Goal: Transaction & Acquisition: Download file/media

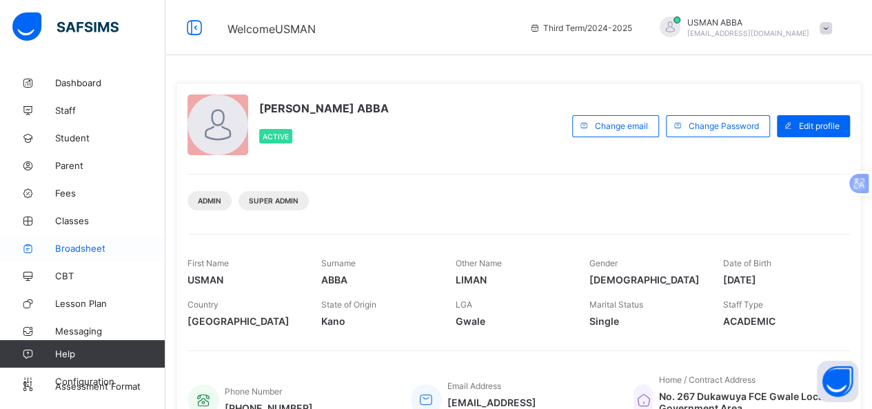
click at [99, 250] on span "Broadsheet" at bounding box center [110, 248] width 110 height 11
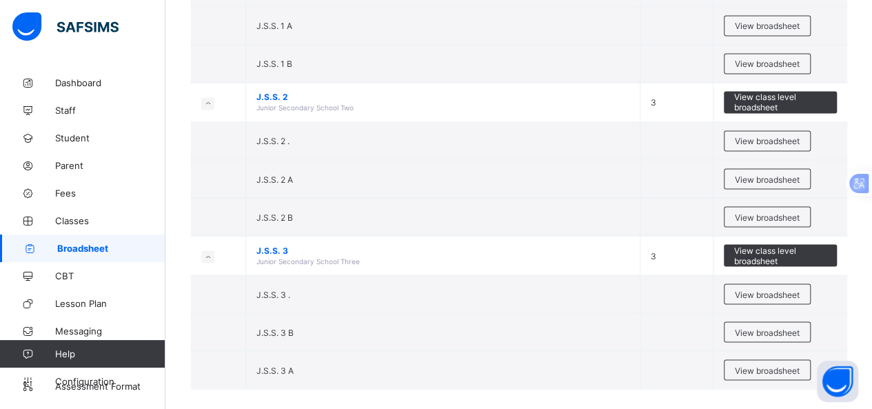
scroll to position [1166, 0]
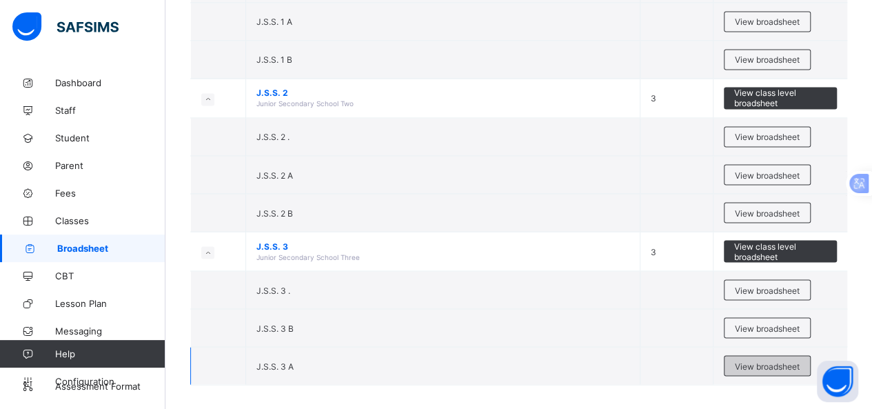
click at [793, 361] on span "View broadsheet" at bounding box center [767, 366] width 65 height 10
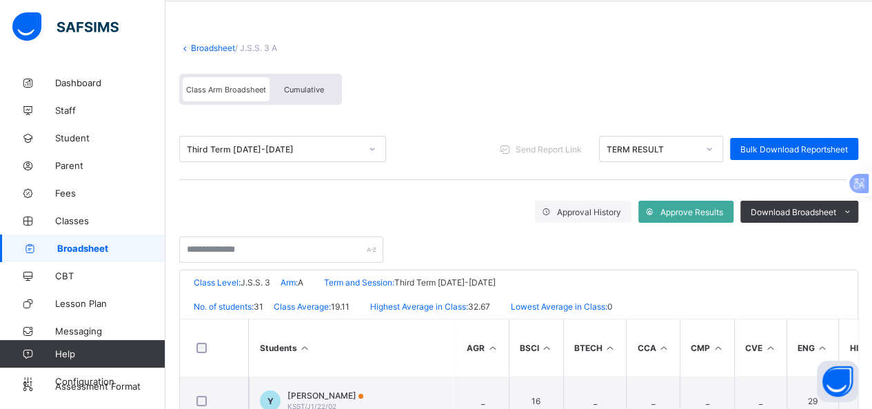
scroll to position [58, 0]
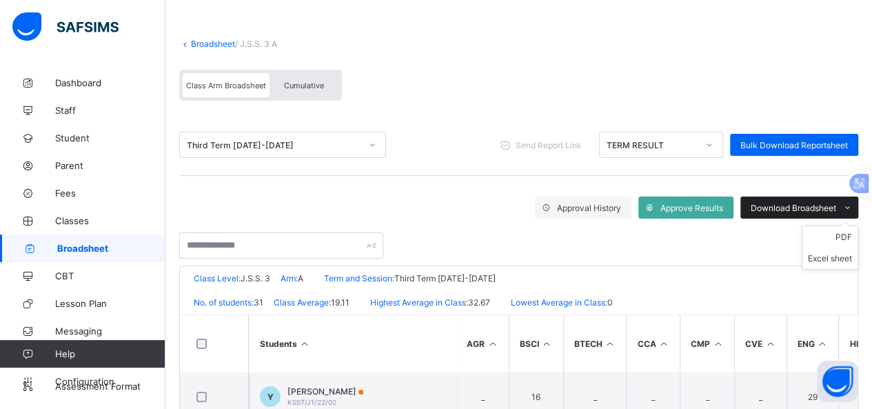
click at [823, 208] on span "Download Broadsheet" at bounding box center [794, 208] width 86 height 10
click at [857, 237] on li "PDF" at bounding box center [830, 236] width 55 height 21
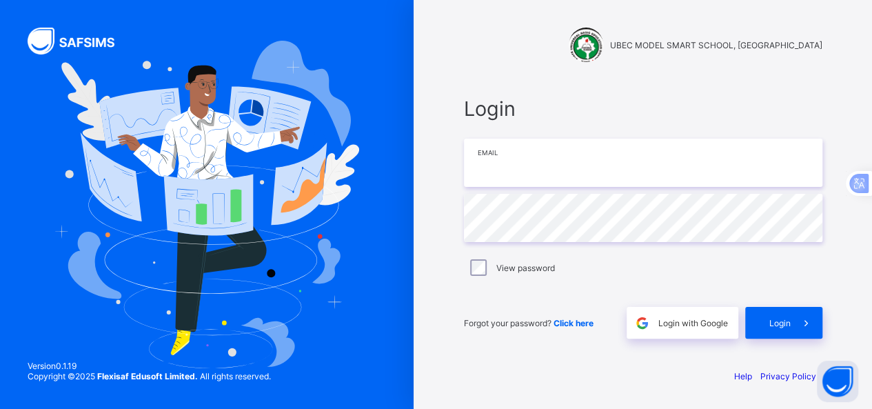
type input "**********"
